Goal: Task Accomplishment & Management: Manage account settings

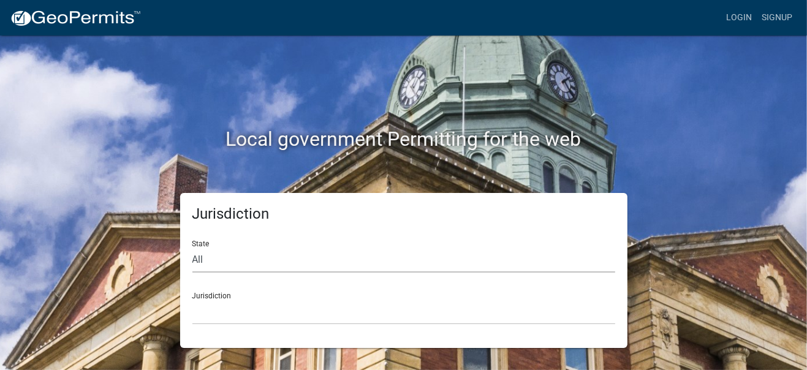
click at [203, 264] on select "All [US_STATE] [US_STATE] [US_STATE] [US_STATE] [US_STATE] [US_STATE] [US_STATE…" at bounding box center [404, 260] width 423 height 25
select select "[US_STATE]"
click at [193, 248] on select "All [US_STATE] [US_STATE] [US_STATE] [US_STATE] [US_STATE] [US_STATE] [US_STATE…" at bounding box center [404, 260] width 423 height 25
click at [243, 309] on select "[GEOGRAPHIC_DATA], [US_STATE][PERSON_NAME][GEOGRAPHIC_DATA], [US_STATE][PERSON_…" at bounding box center [404, 312] width 423 height 25
drag, startPoint x: 681, startPoint y: 291, endPoint x: 682, endPoint y: 280, distance: 11.1
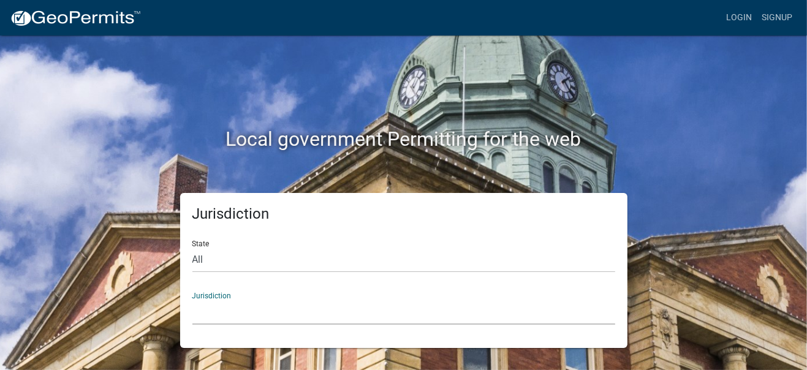
click at [682, 291] on div "Jurisdiction State All [US_STATE] [US_STATE] [US_STATE] [US_STATE] [US_STATE] […" at bounding box center [404, 270] width 699 height 155
click at [744, 20] on link "Login" at bounding box center [740, 17] width 36 height 23
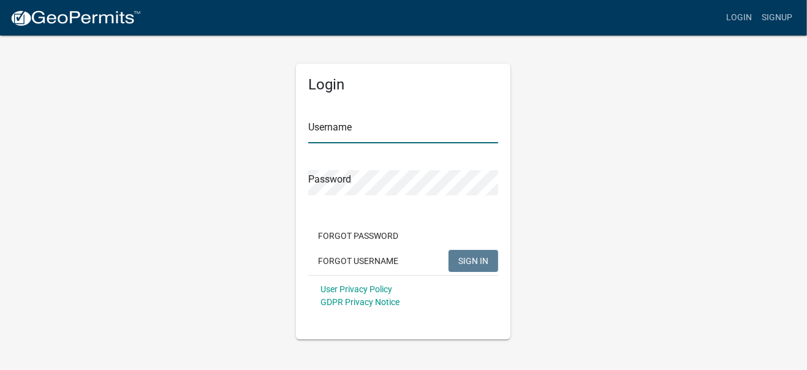
type input "UniFirst"
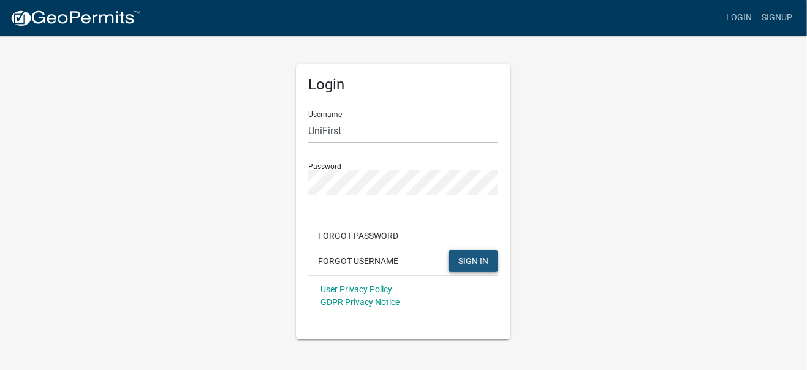
click at [467, 262] on span "SIGN IN" at bounding box center [474, 261] width 30 height 10
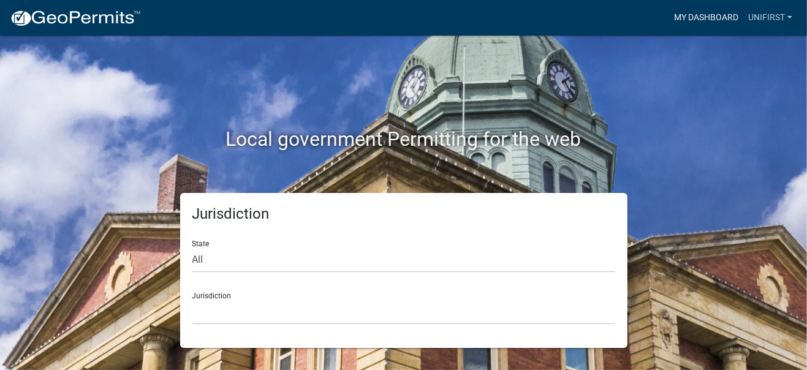
click at [724, 18] on link "My Dashboard" at bounding box center [706, 17] width 74 height 23
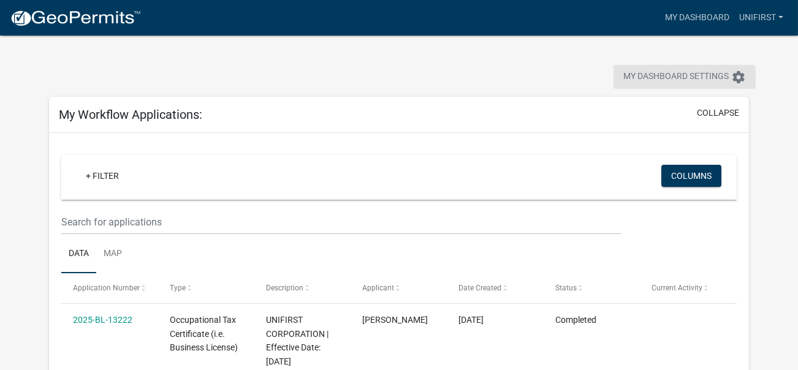
click at [670, 71] on span "My Dashboard Settings" at bounding box center [676, 77] width 105 height 15
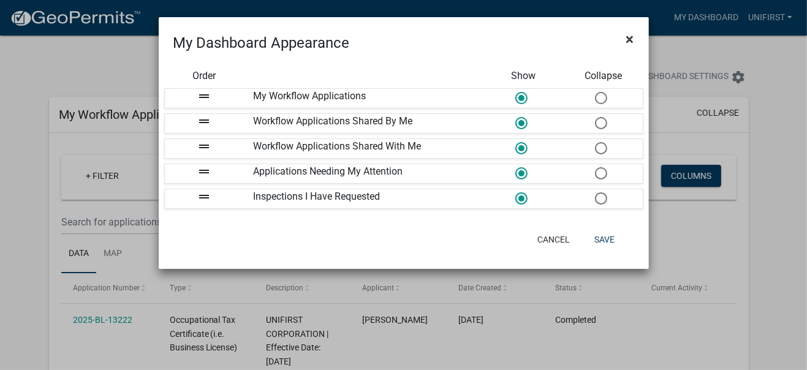
click at [633, 39] on span "×" at bounding box center [631, 39] width 8 height 17
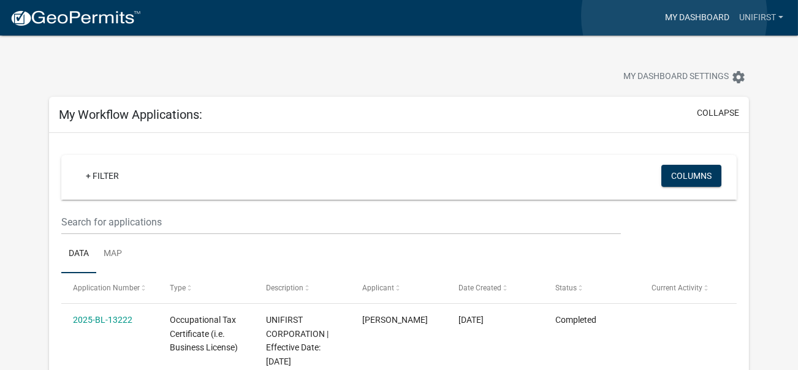
click at [674, 16] on link "My Dashboard" at bounding box center [697, 17] width 74 height 23
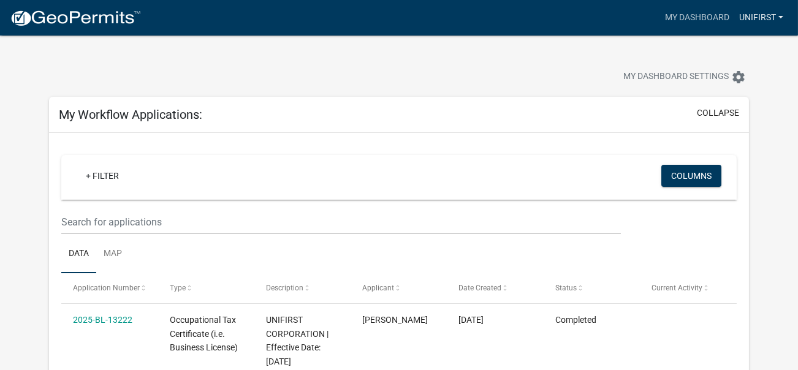
click at [753, 14] on link "UniFirst" at bounding box center [761, 17] width 54 height 23
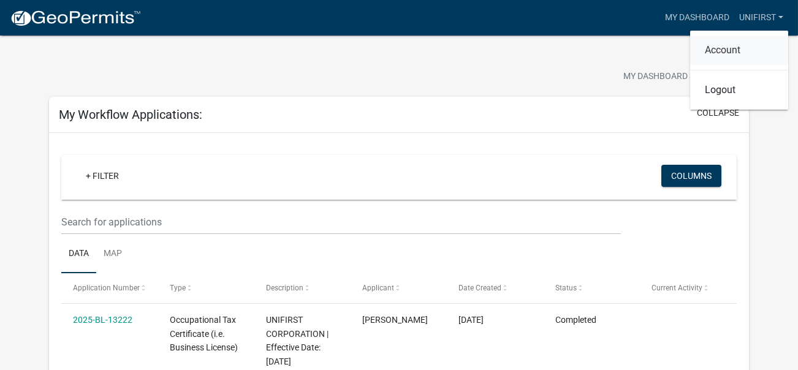
click at [720, 51] on link "Account" at bounding box center [739, 50] width 98 height 29
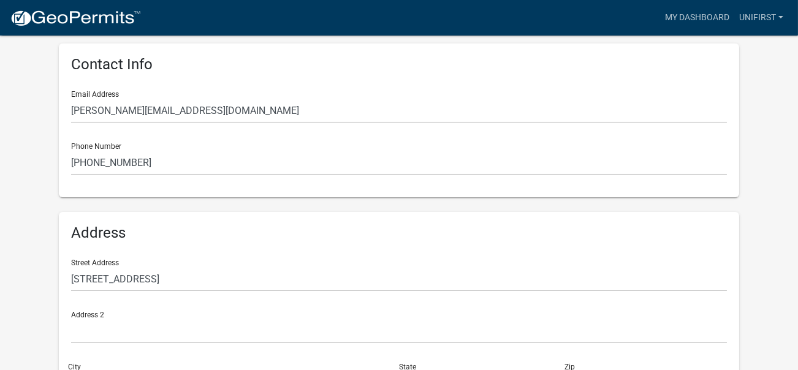
scroll to position [343, 0]
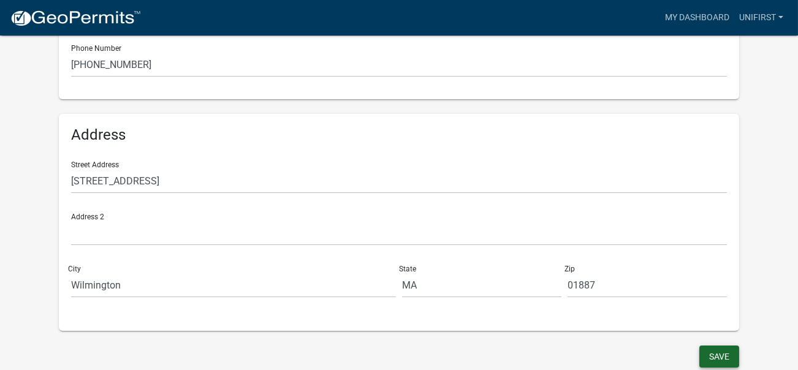
click at [722, 352] on button "Save" at bounding box center [720, 357] width 40 height 22
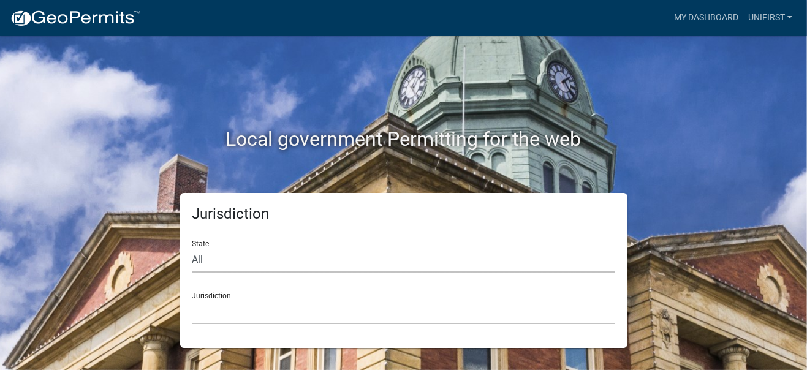
click at [211, 258] on select "All [US_STATE] [US_STATE] [US_STATE] [US_STATE] [US_STATE] [US_STATE] [US_STATE…" at bounding box center [404, 260] width 423 height 25
select select "[US_STATE]"
click at [193, 248] on select "All [US_STATE] [US_STATE] [US_STATE] [US_STATE] [US_STATE] [US_STATE] [US_STATE…" at bounding box center [404, 260] width 423 height 25
click at [235, 318] on select "[GEOGRAPHIC_DATA], [US_STATE][PERSON_NAME][GEOGRAPHIC_DATA], [US_STATE][PERSON_…" at bounding box center [404, 312] width 423 height 25
click at [234, 305] on select "[GEOGRAPHIC_DATA], [US_STATE][PERSON_NAME][GEOGRAPHIC_DATA], [US_STATE][PERSON_…" at bounding box center [404, 312] width 423 height 25
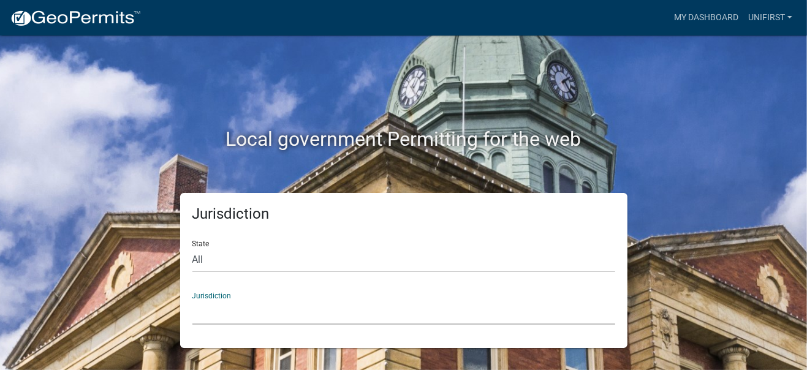
click at [260, 312] on select "[GEOGRAPHIC_DATA], [US_STATE][PERSON_NAME][GEOGRAPHIC_DATA], [US_STATE][PERSON_…" at bounding box center [404, 312] width 423 height 25
click at [725, 205] on div "Jurisdiction State All [US_STATE] [US_STATE] [US_STATE] [US_STATE] [US_STATE] […" at bounding box center [404, 270] width 699 height 155
click at [249, 308] on select "[GEOGRAPHIC_DATA], [US_STATE][PERSON_NAME][GEOGRAPHIC_DATA], [US_STATE][PERSON_…" at bounding box center [404, 312] width 423 height 25
click at [193, 300] on select "[GEOGRAPHIC_DATA], [US_STATE][PERSON_NAME][GEOGRAPHIC_DATA], [US_STATE][PERSON_…" at bounding box center [404, 312] width 423 height 25
click at [214, 308] on select "[GEOGRAPHIC_DATA], [US_STATE][PERSON_NAME][GEOGRAPHIC_DATA], [US_STATE][PERSON_…" at bounding box center [404, 312] width 423 height 25
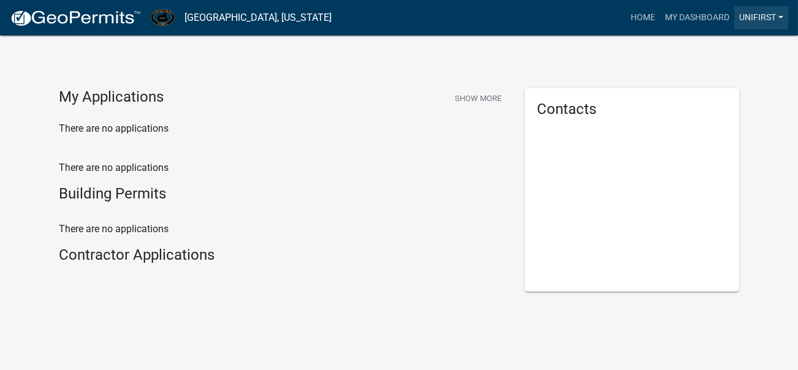
click at [757, 20] on link "UniFirst" at bounding box center [761, 17] width 54 height 23
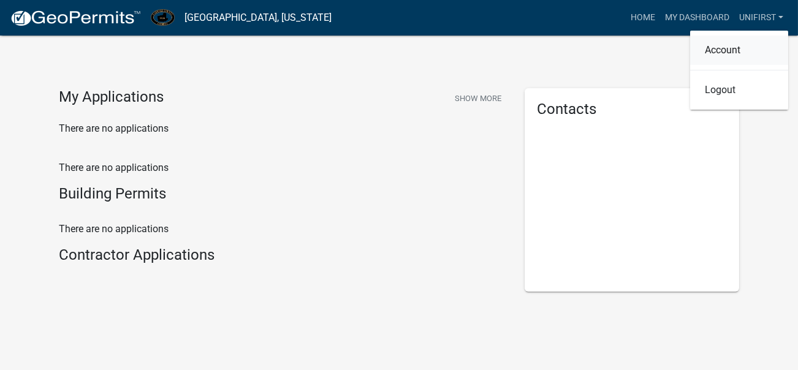
click at [714, 51] on link "Account" at bounding box center [739, 50] width 98 height 29
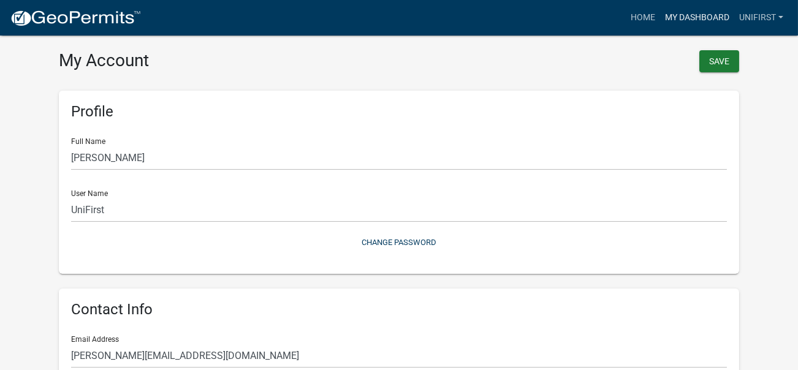
click at [695, 14] on link "My Dashboard" at bounding box center [697, 17] width 74 height 23
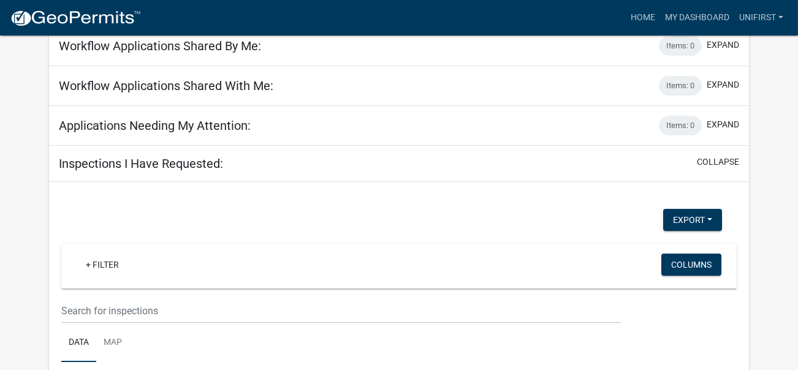
scroll to position [35, 0]
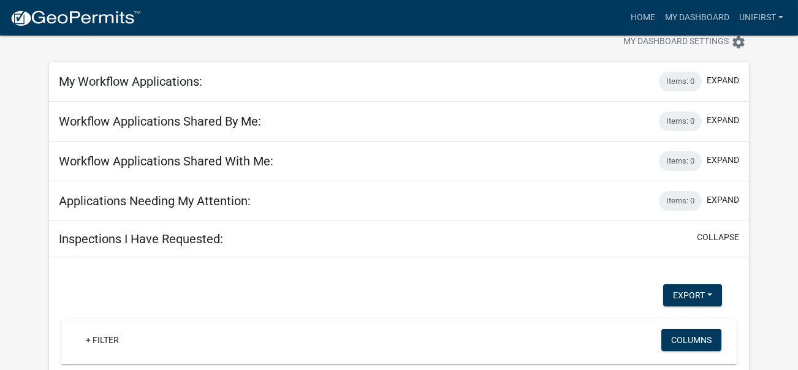
click at [166, 80] on h5 "My Workflow Applications:" at bounding box center [130, 81] width 143 height 15
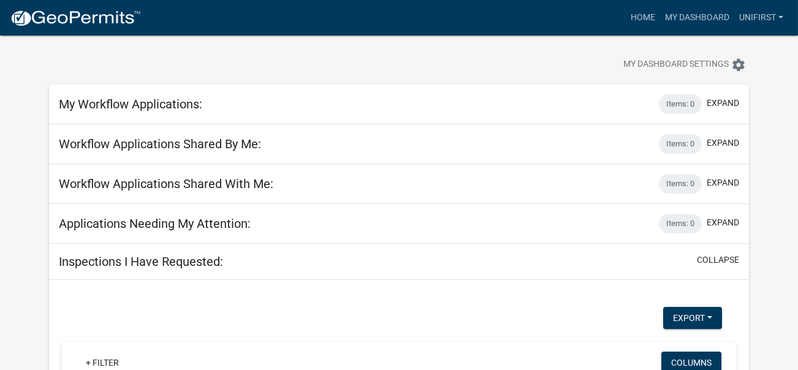
scroll to position [0, 0]
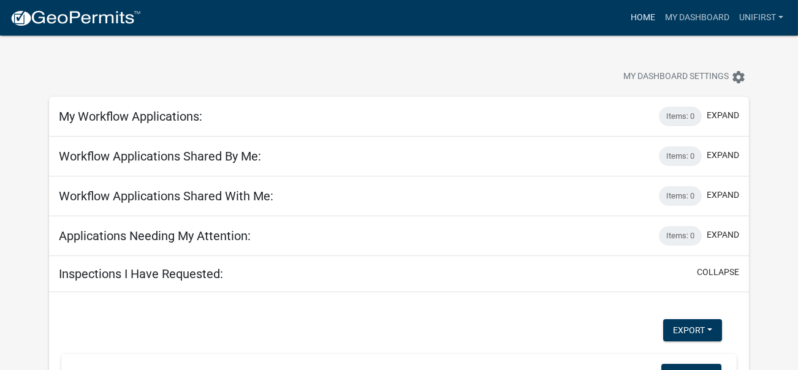
click at [633, 14] on link "Home" at bounding box center [643, 17] width 34 height 23
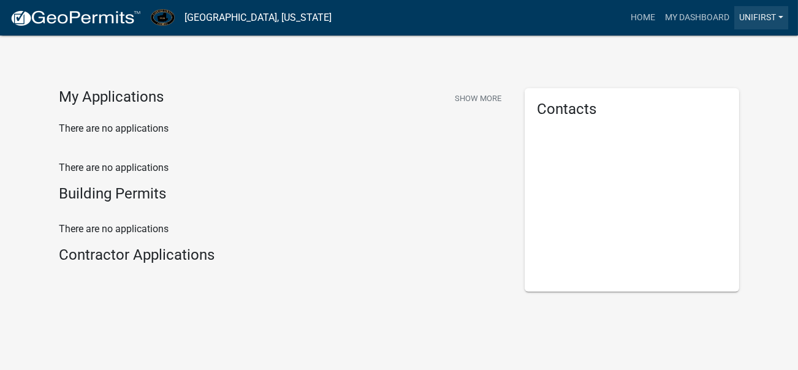
click at [747, 16] on link "UniFirst" at bounding box center [761, 17] width 54 height 23
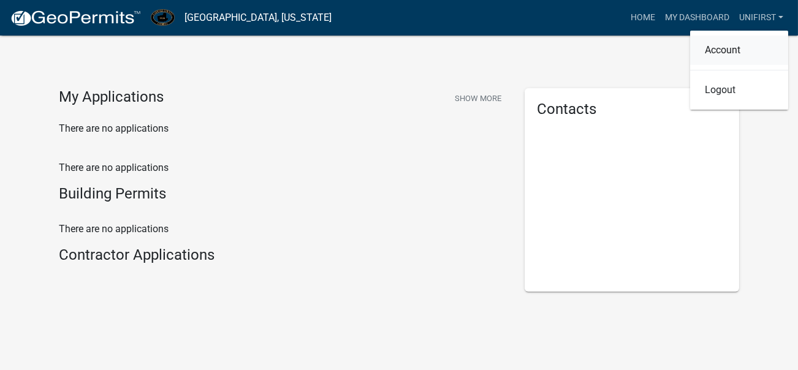
click at [719, 52] on link "Account" at bounding box center [739, 50] width 98 height 29
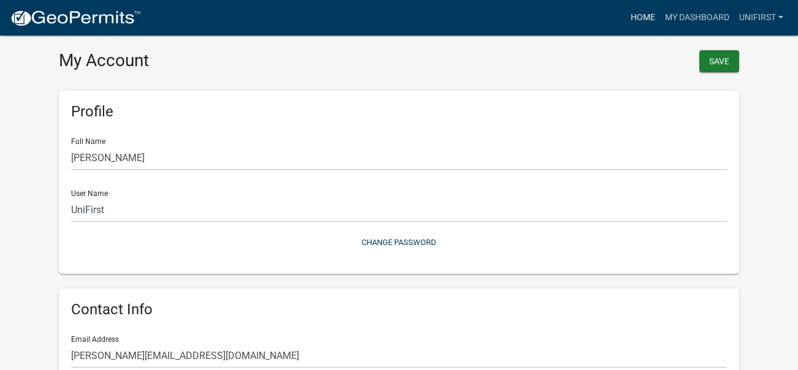
click at [632, 17] on link "Home" at bounding box center [643, 17] width 34 height 23
